Goal: Transaction & Acquisition: Purchase product/service

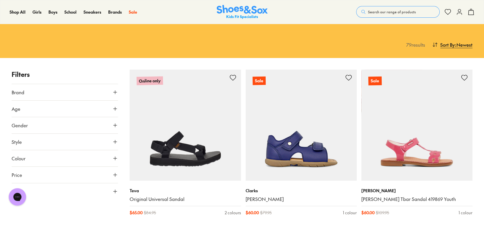
scroll to position [58, 0]
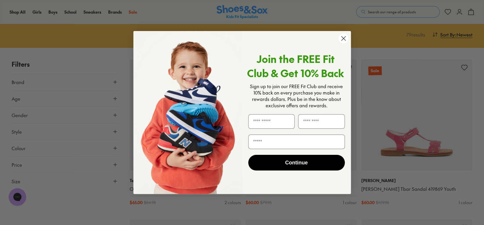
click at [131, 185] on div "Close dialog Join the FREE Fit Club & Get 10% Back Sign up to join our FREE Fit…" at bounding box center [242, 112] width 229 height 175
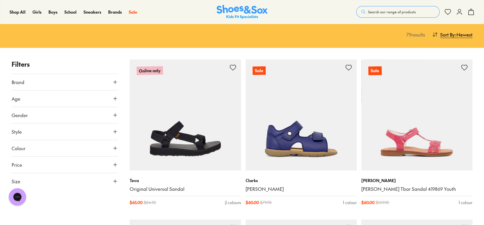
click at [124, 185] on div "Close dialog Join the FREE Fit Club & Get 10% Back Sign up to join our FREE Fit…" at bounding box center [242, 112] width 484 height 225
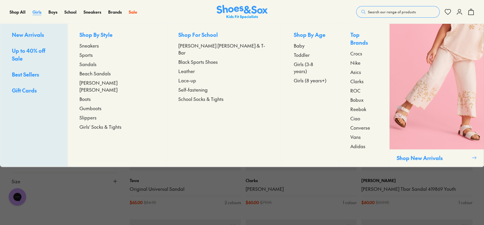
click at [39, 14] on span "Girls" at bounding box center [36, 12] width 9 height 6
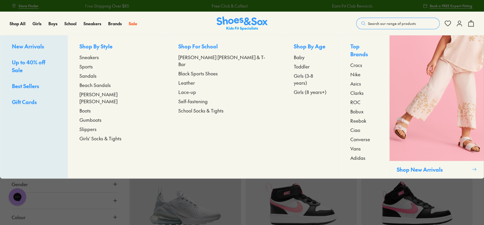
click at [112, 76] on link "Sandals" at bounding box center [116, 75] width 75 height 7
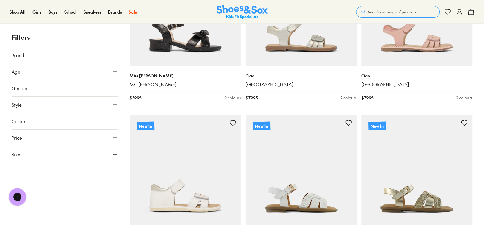
scroll to position [1449, 0]
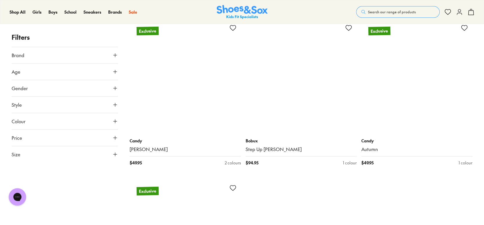
scroll to position [3304, 0]
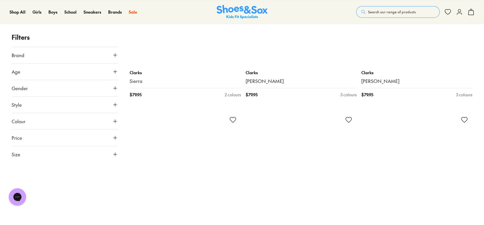
scroll to position [4464, 0]
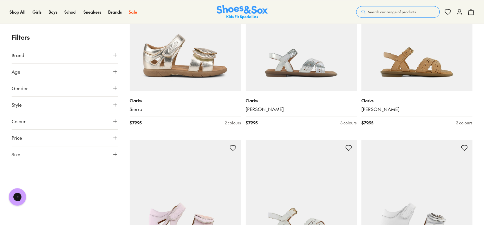
click at [93, 56] on button "Brand" at bounding box center [65, 55] width 106 height 16
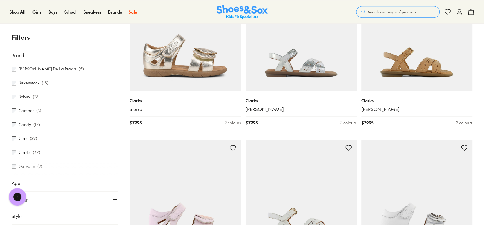
click at [24, 152] on label "Clarks" at bounding box center [25, 153] width 12 height 6
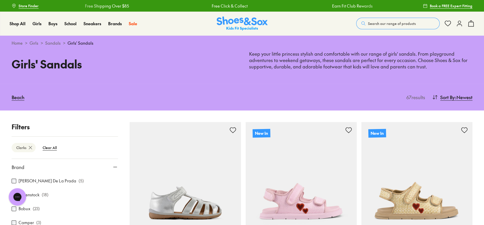
click at [77, 169] on button "Brand" at bounding box center [65, 167] width 106 height 16
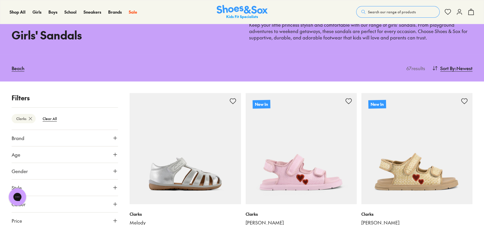
scroll to position [58, 0]
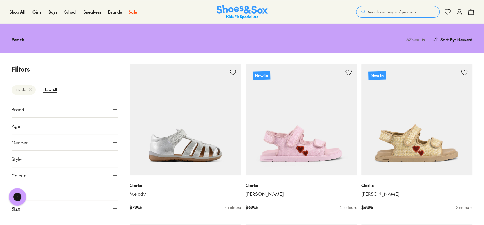
click at [77, 169] on button "Colour" at bounding box center [65, 175] width 106 height 16
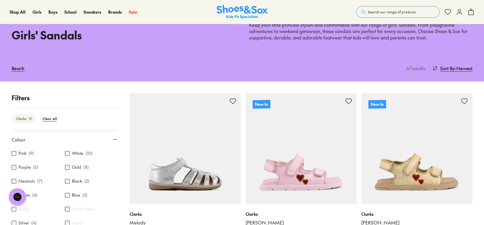
scroll to position [70, 0]
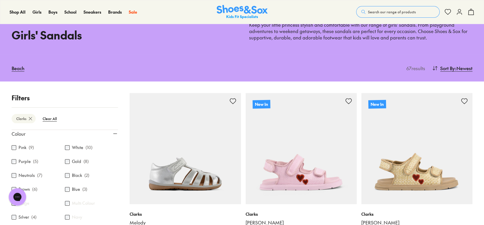
click at [28, 175] on label "Neutrals" at bounding box center [27, 175] width 16 height 6
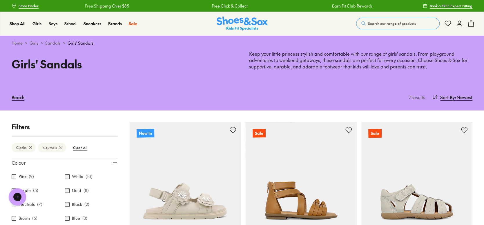
scroll to position [29, 0]
click at [28, 187] on div "Chat with us" at bounding box center [17, 196] width 23 height 21
click at [30, 188] on label "Brown" at bounding box center [24, 189] width 11 height 6
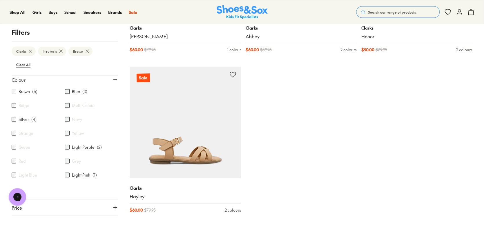
scroll to position [666, 0]
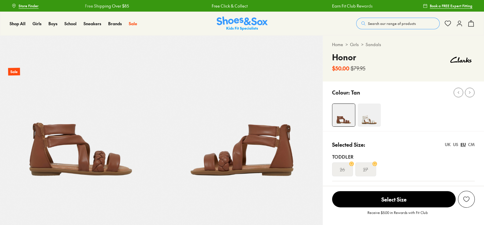
select select "*"
